Goal: Task Accomplishment & Management: Use online tool/utility

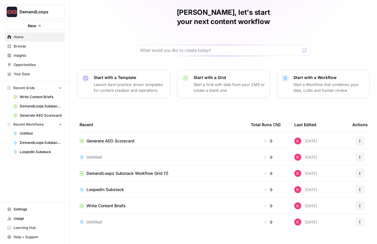
scroll to position [22, 0]
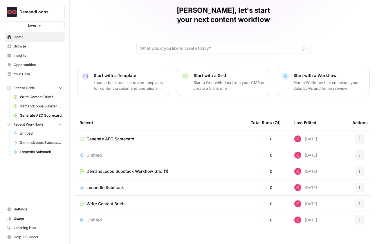
click at [117, 201] on span "Write Content Briefs" at bounding box center [105, 204] width 39 height 6
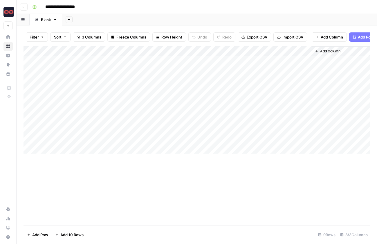
click at [67, 148] on div "Add Column" at bounding box center [196, 100] width 346 height 108
type textarea "**********"
